Goal: Transaction & Acquisition: Purchase product/service

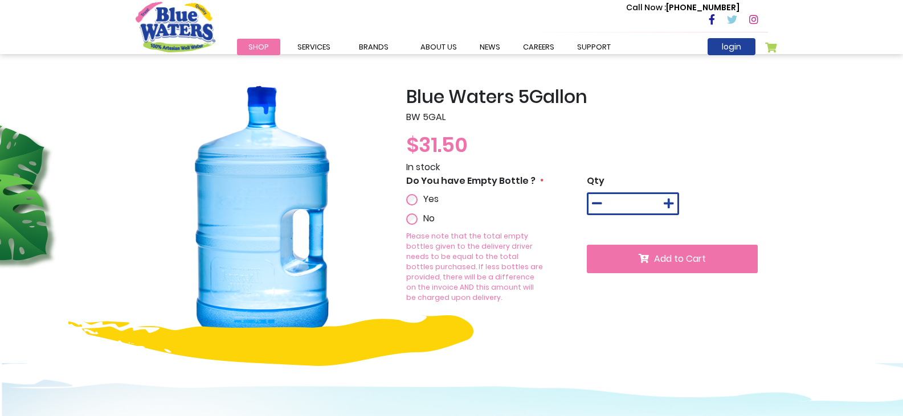
click at [698, 259] on span "Add to Cart" at bounding box center [680, 258] width 52 height 13
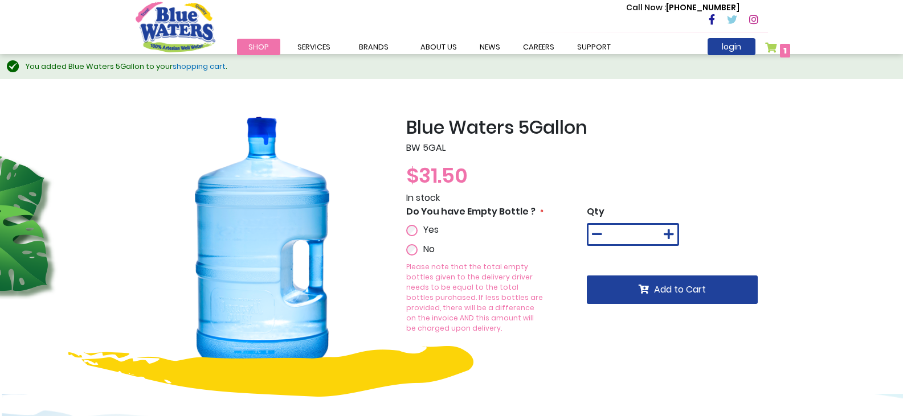
click at [769, 44] on link "My Cart 1 1 items" at bounding box center [778, 50] width 26 height 17
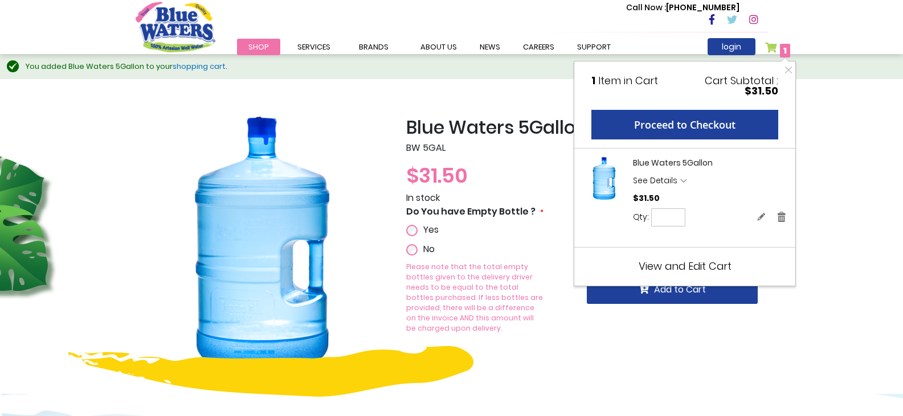
click at [654, 171] on div "Blue Waters 5Gallon See Details Options Details Do You have Empty Bottle ? No $…" at bounding box center [685, 191] width 204 height 69
click at [694, 262] on span "View and Edit Cart" at bounding box center [684, 266] width 93 height 14
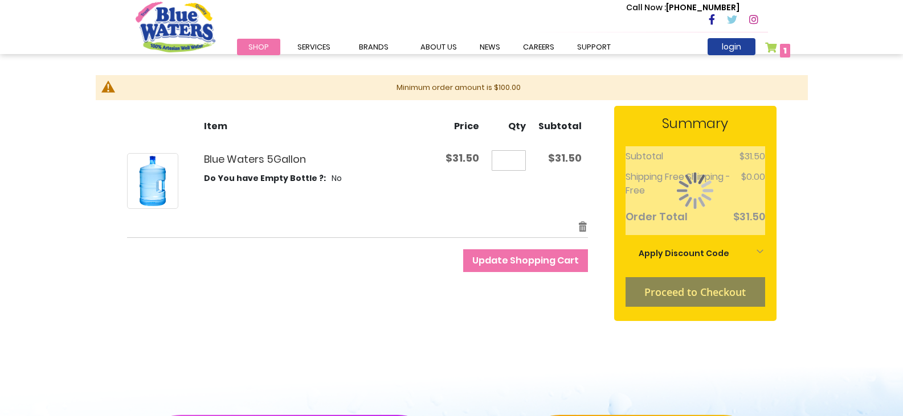
scroll to position [146, 0]
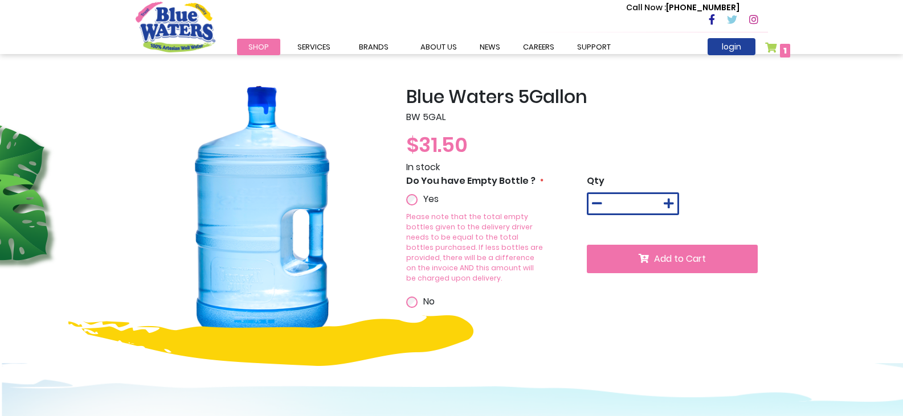
click at [622, 262] on button "Add to Cart" at bounding box center [672, 259] width 171 height 28
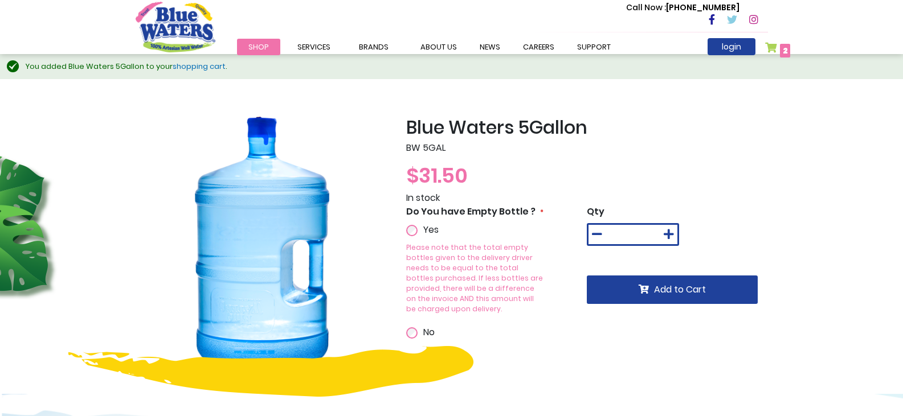
click at [781, 50] on span "2 2 items" at bounding box center [785, 51] width 10 height 14
click at [780, 45] on span "2 2 items" at bounding box center [785, 51] width 10 height 14
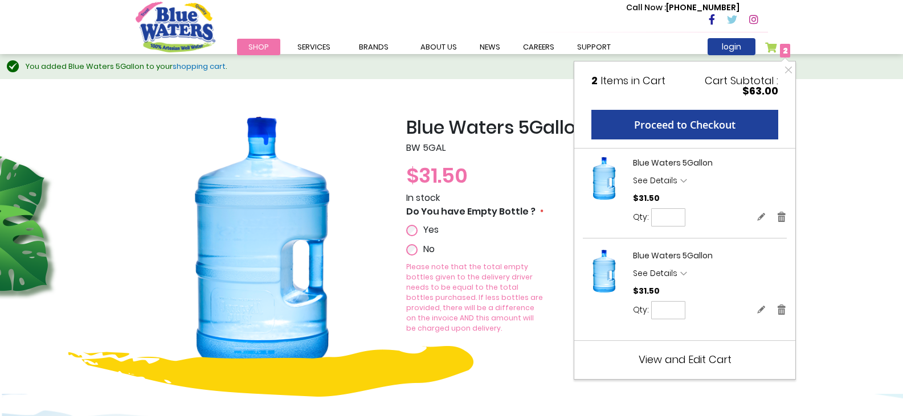
click at [694, 360] on span "View and Edit Cart" at bounding box center [684, 359] width 93 height 14
